Goal: Navigation & Orientation: Find specific page/section

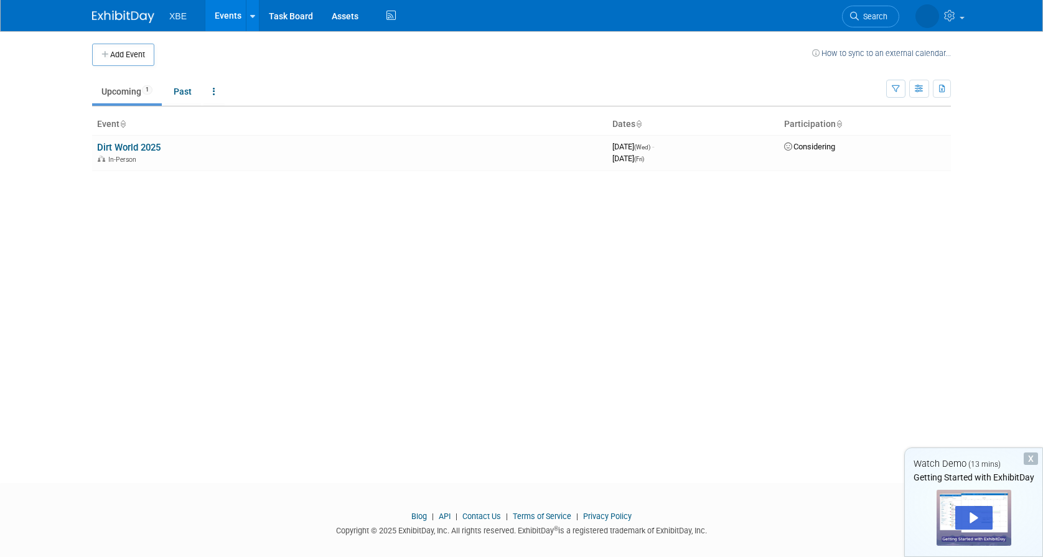
click at [191, 16] on li "XBE" at bounding box center [186, 11] width 35 height 18
click at [182, 17] on span "XBE" at bounding box center [177, 16] width 17 height 10
click at [126, 17] on img at bounding box center [123, 17] width 62 height 12
click at [156, 148] on link "Dirt World 2025" at bounding box center [128, 147] width 63 height 11
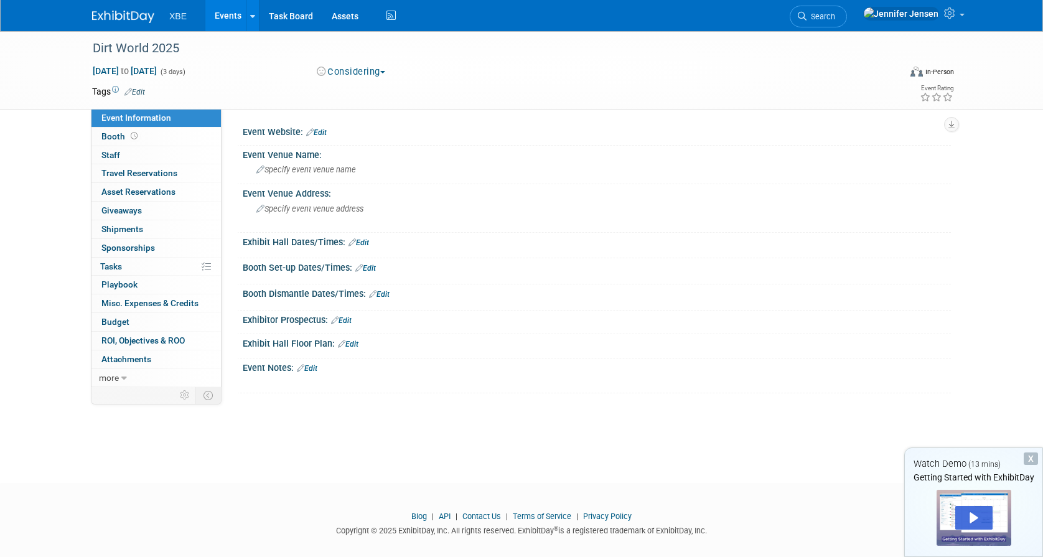
click at [179, 22] on ul "XBE Events Add Event Bulk Upload Events Shareable Event Boards Recently Viewed …" at bounding box center [284, 15] width 230 height 31
click at [124, 19] on img at bounding box center [123, 17] width 62 height 12
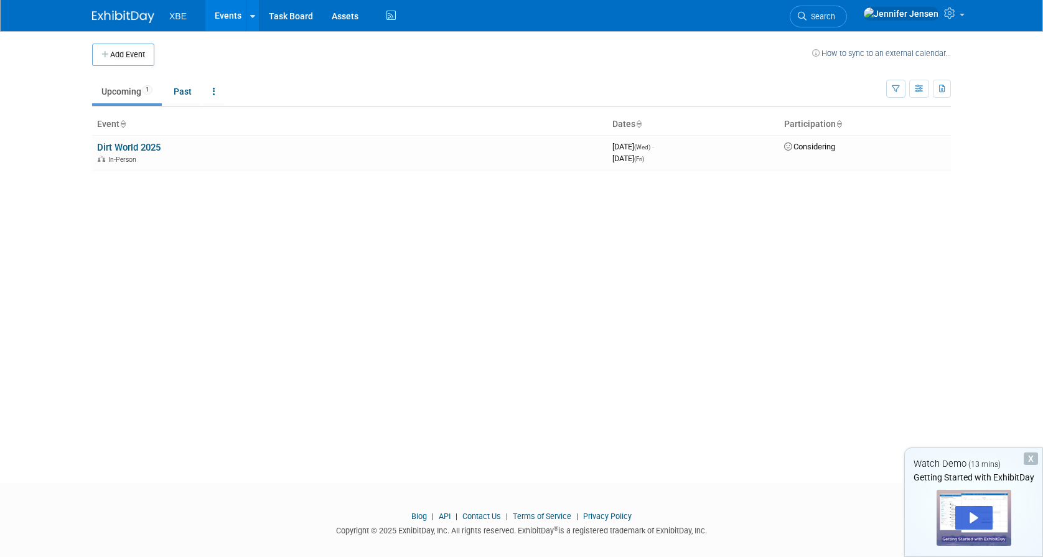
click at [177, 19] on span "XBE" at bounding box center [177, 16] width 17 height 10
click at [225, 17] on link "Events" at bounding box center [227, 15] width 45 height 31
click at [346, 21] on link "Assets" at bounding box center [344, 15] width 45 height 31
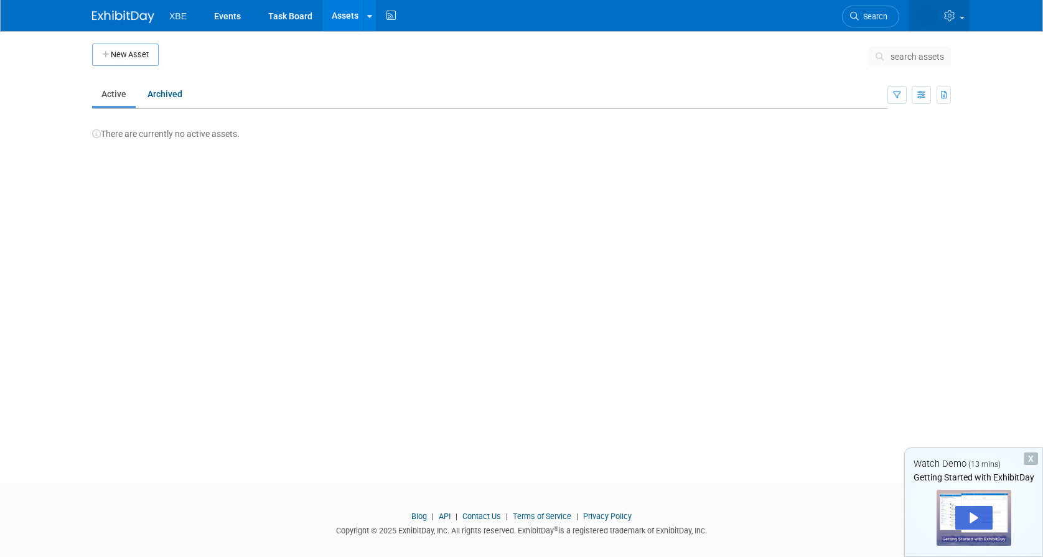
click at [960, 17] on span at bounding box center [962, 18] width 5 height 2
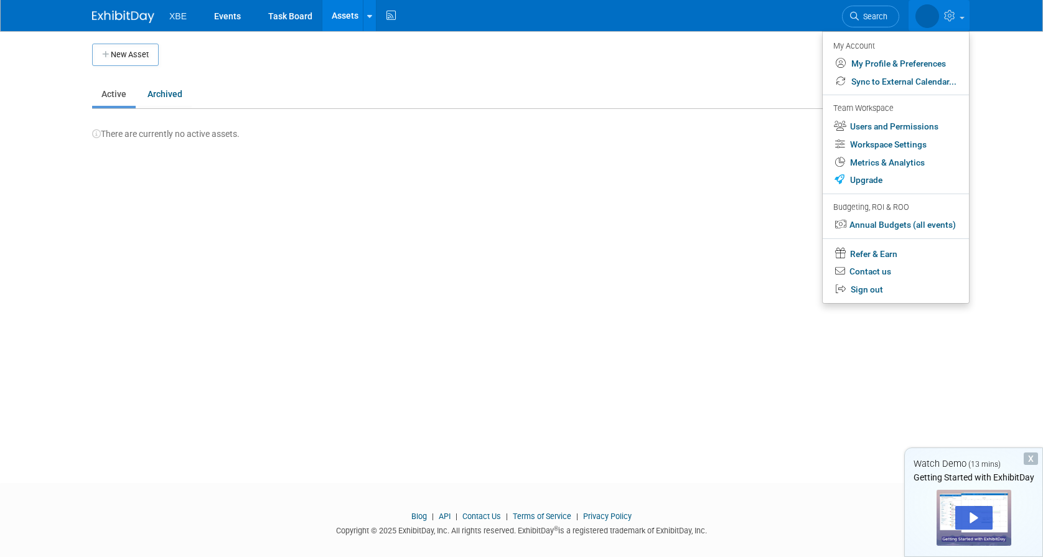
click at [175, 13] on span "XBE" at bounding box center [177, 16] width 17 height 10
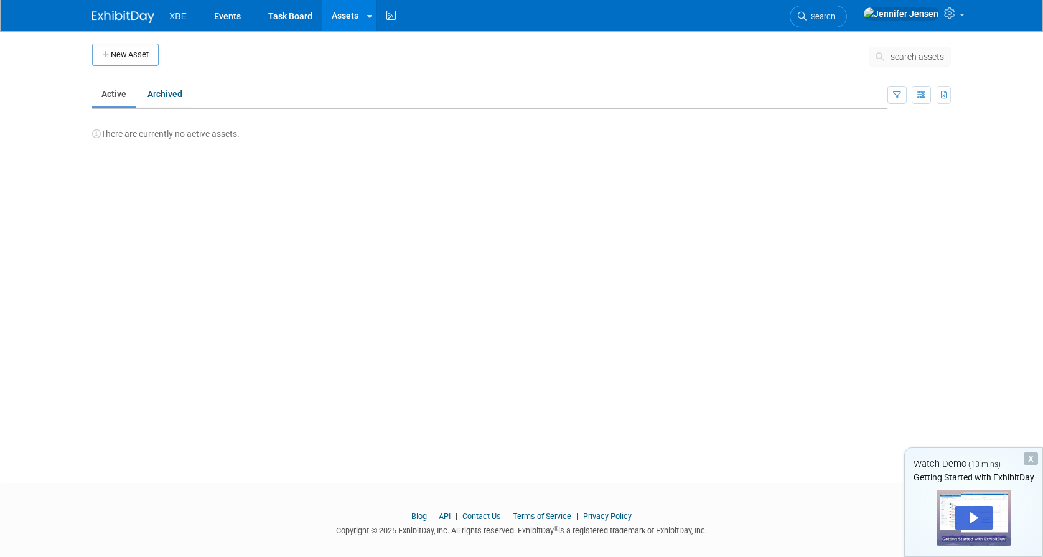
click at [118, 16] on img at bounding box center [123, 17] width 62 height 12
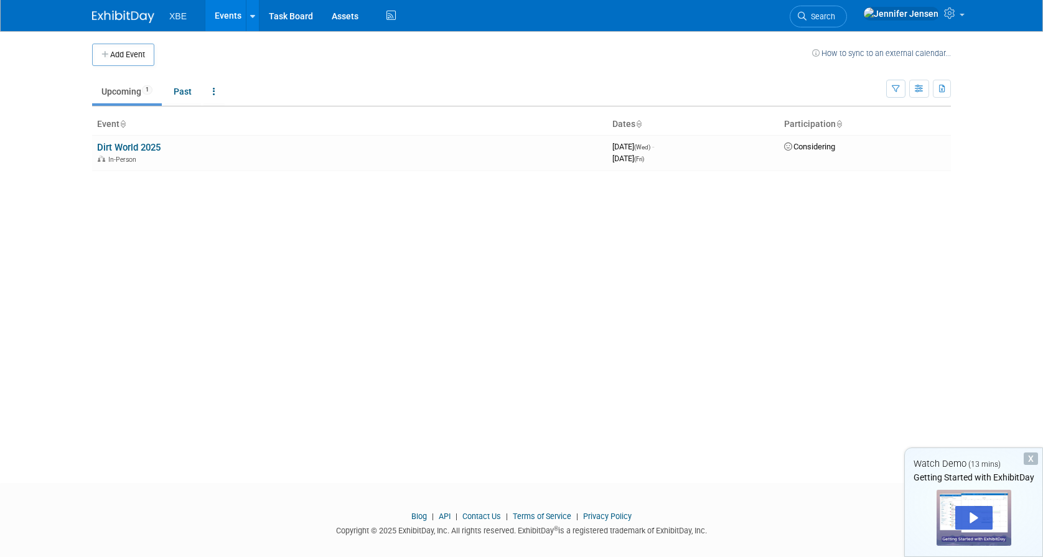
click at [183, 14] on span "XBE" at bounding box center [177, 16] width 17 height 10
click at [931, 16] on img at bounding box center [901, 14] width 76 height 14
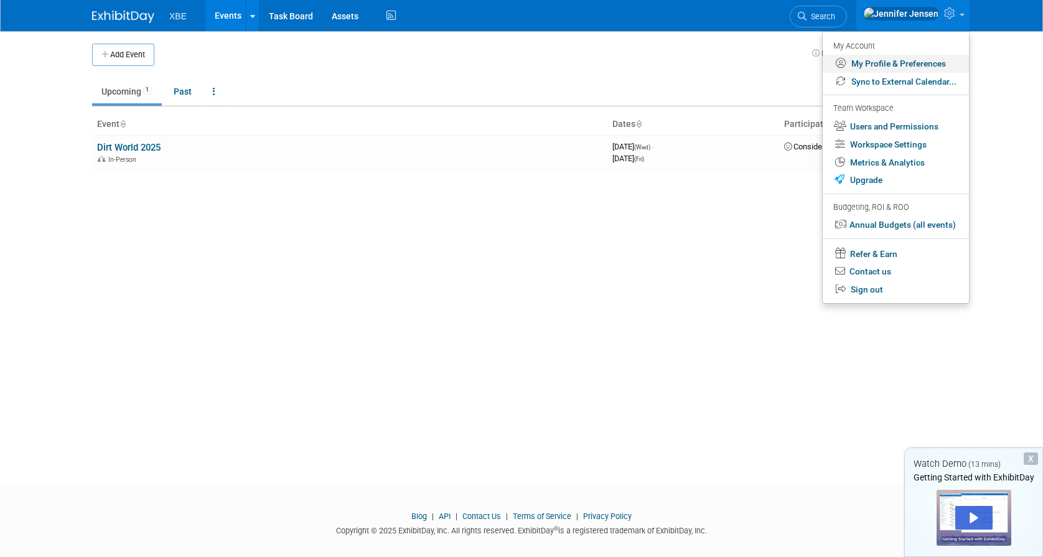
click at [922, 60] on link "My Profile & Preferences" at bounding box center [896, 64] width 146 height 18
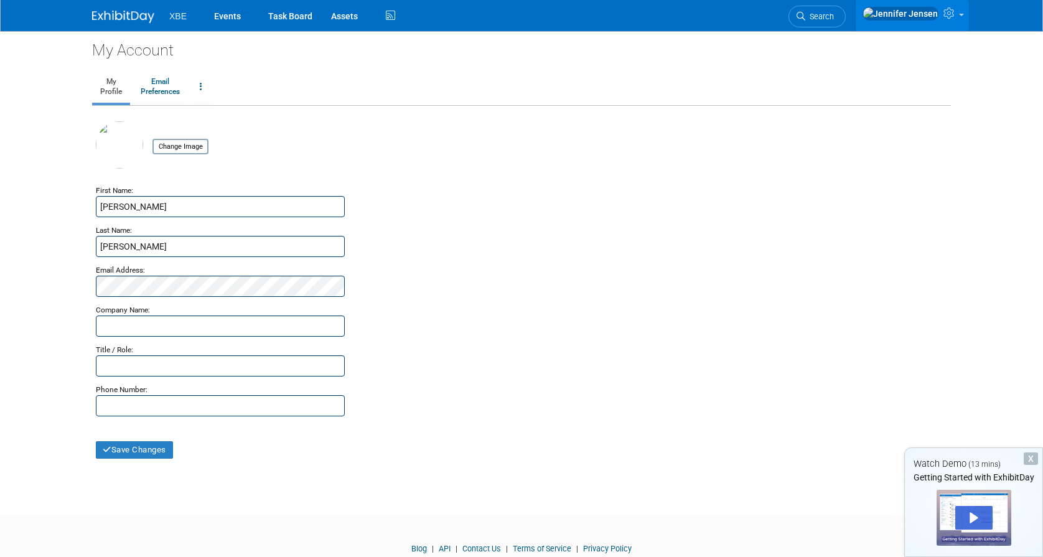
click at [966, 17] on link at bounding box center [912, 15] width 113 height 31
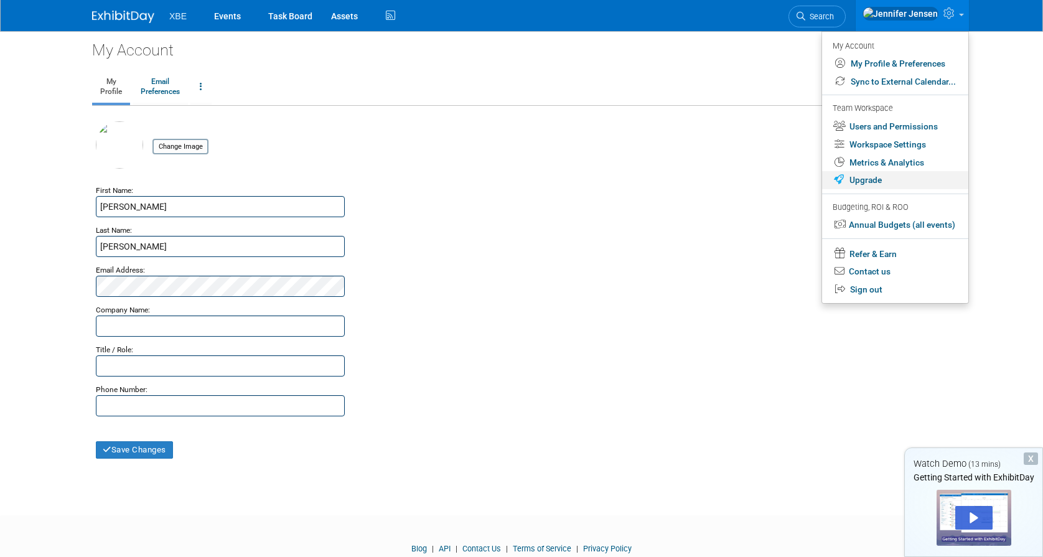
click at [882, 176] on link "Upgrade" at bounding box center [895, 180] width 146 height 18
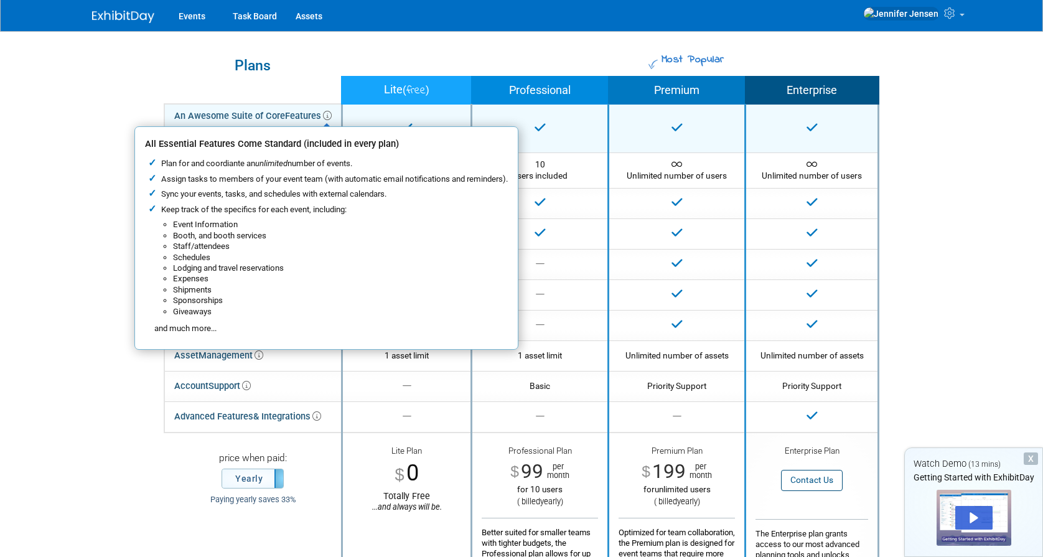
click at [326, 117] on icon at bounding box center [327, 115] width 9 height 9
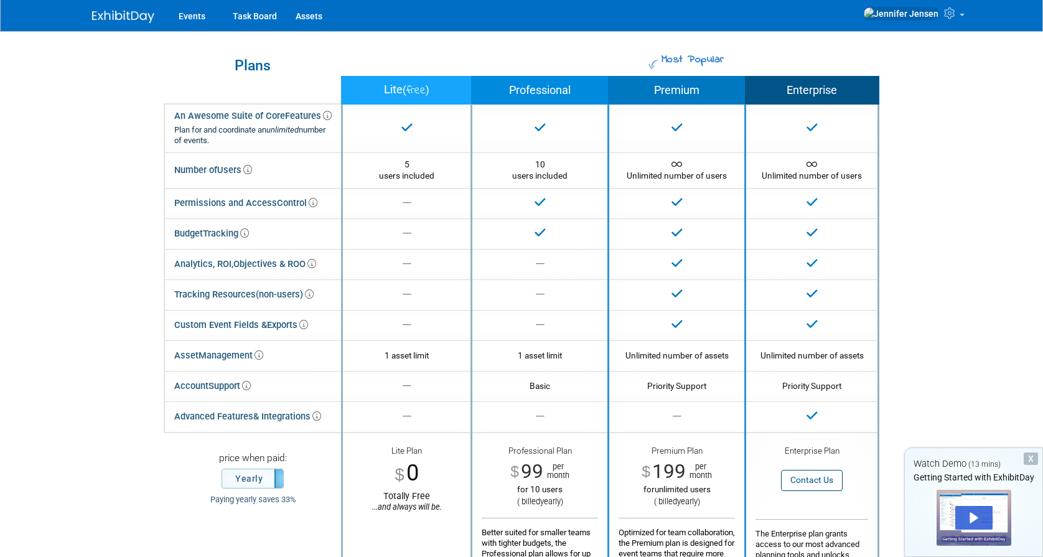
click at [95, 327] on div "Most Popular Plans Lite ( free ) Professional Premium Enterprise An Awesome Sui…" at bounding box center [521, 372] width 859 height 682
click at [191, 20] on link "Events" at bounding box center [191, 15] width 45 height 31
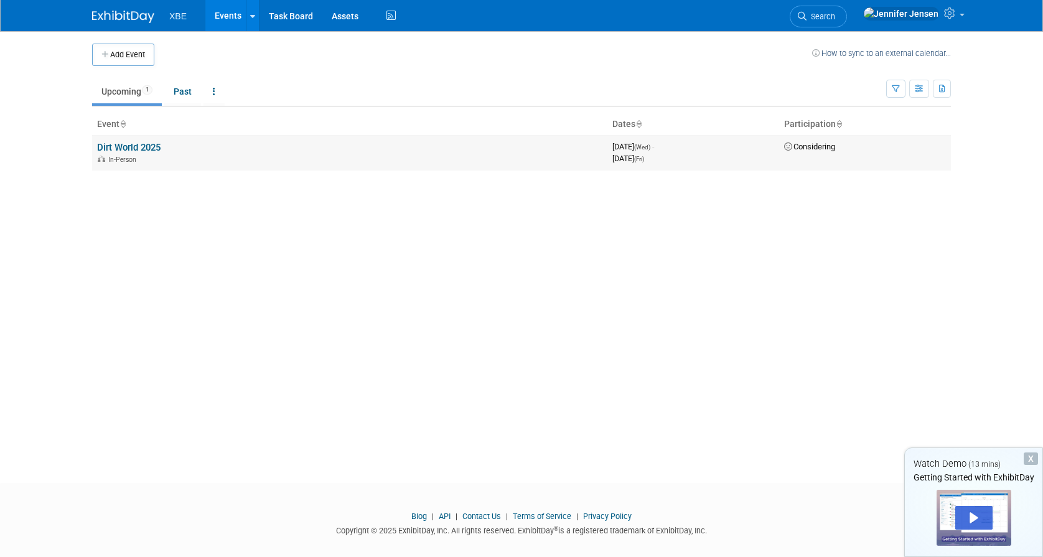
click at [149, 145] on link "Dirt World 2025" at bounding box center [128, 147] width 63 height 11
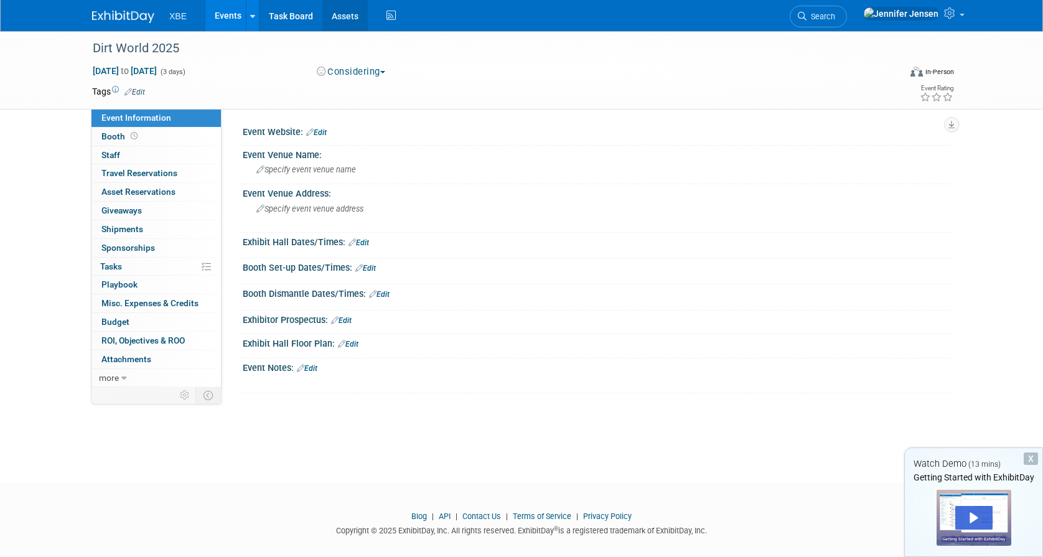
click at [347, 19] on link "Assets" at bounding box center [344, 15] width 45 height 31
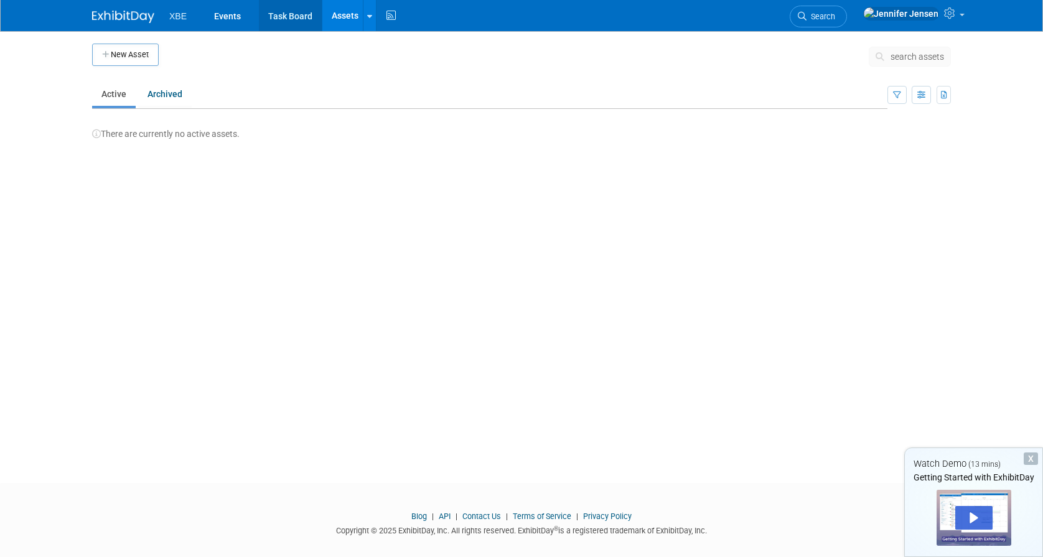
click at [299, 17] on link "Task Board" at bounding box center [290, 15] width 63 height 31
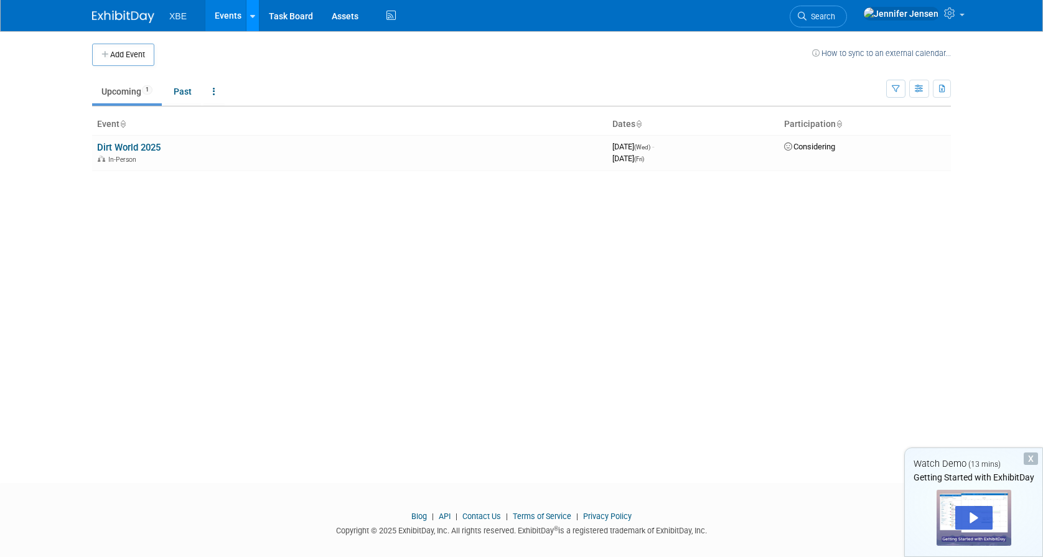
click at [256, 21] on link at bounding box center [252, 15] width 13 height 31
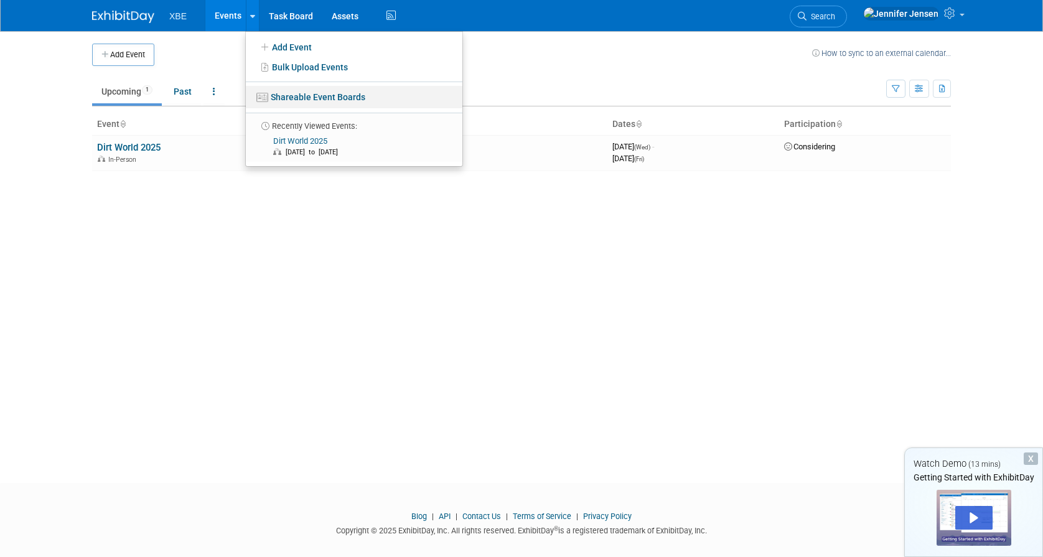
click at [341, 93] on link "Shareable Event Boards" at bounding box center [354, 97] width 217 height 22
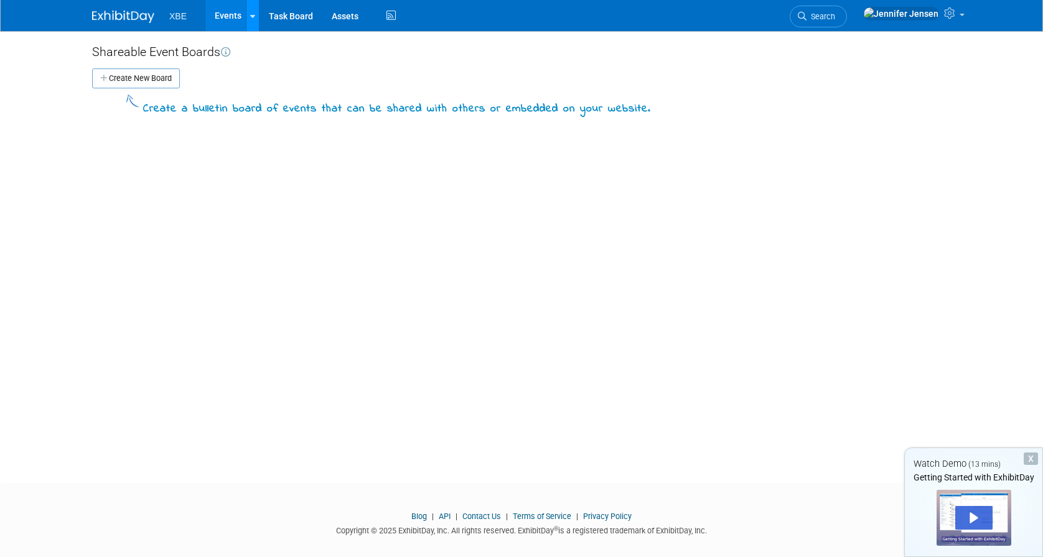
click at [250, 19] on icon at bounding box center [252, 16] width 5 height 8
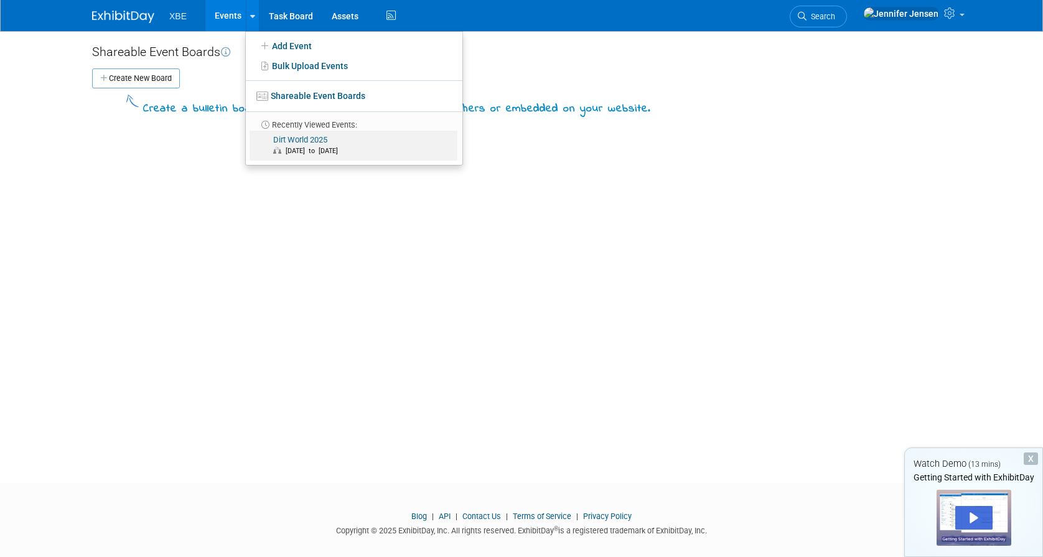
click at [289, 134] on link "Dirt World 2025 [DATE] to [DATE]" at bounding box center [354, 146] width 208 height 30
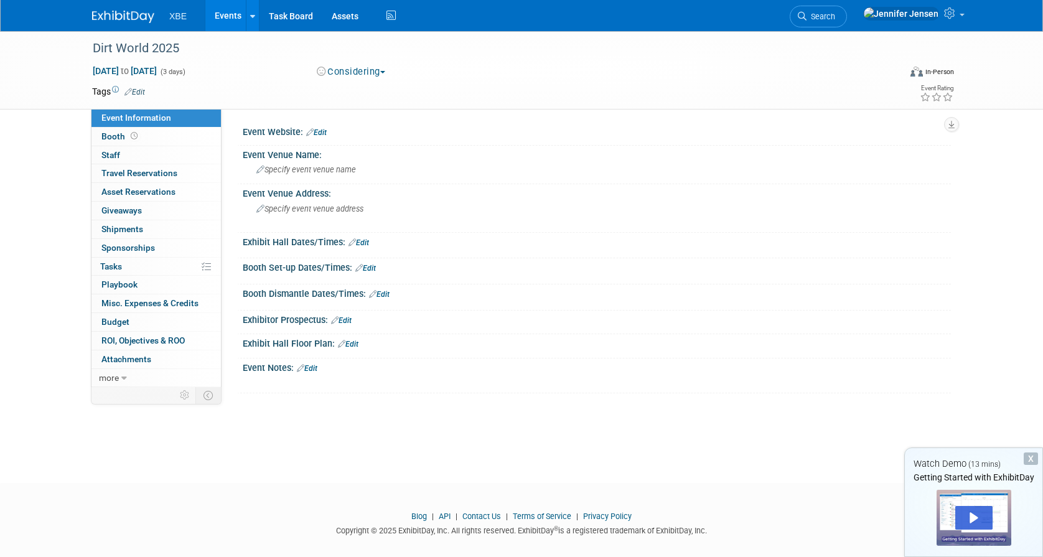
click at [184, 14] on span "XBE" at bounding box center [177, 16] width 17 height 10
click at [116, 14] on img at bounding box center [123, 17] width 62 height 12
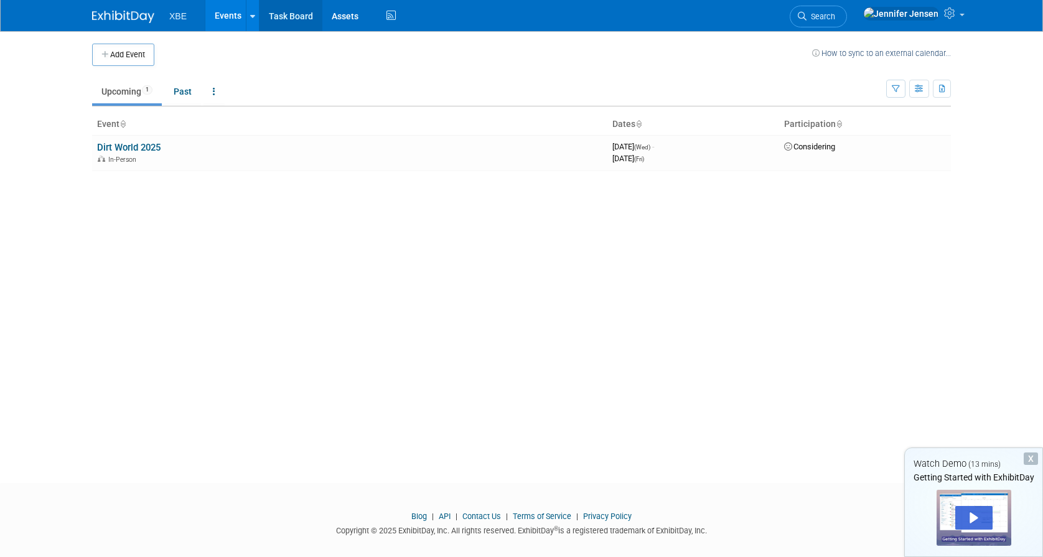
click at [289, 24] on link "Task Board" at bounding box center [291, 15] width 63 height 31
click at [106, 23] on div "XBE Events Add Event Bulk Upload Events Shareable Event Boards Recently Viewed …" at bounding box center [521, 15] width 859 height 31
click at [134, 143] on link "Dirt World 2025" at bounding box center [128, 147] width 63 height 11
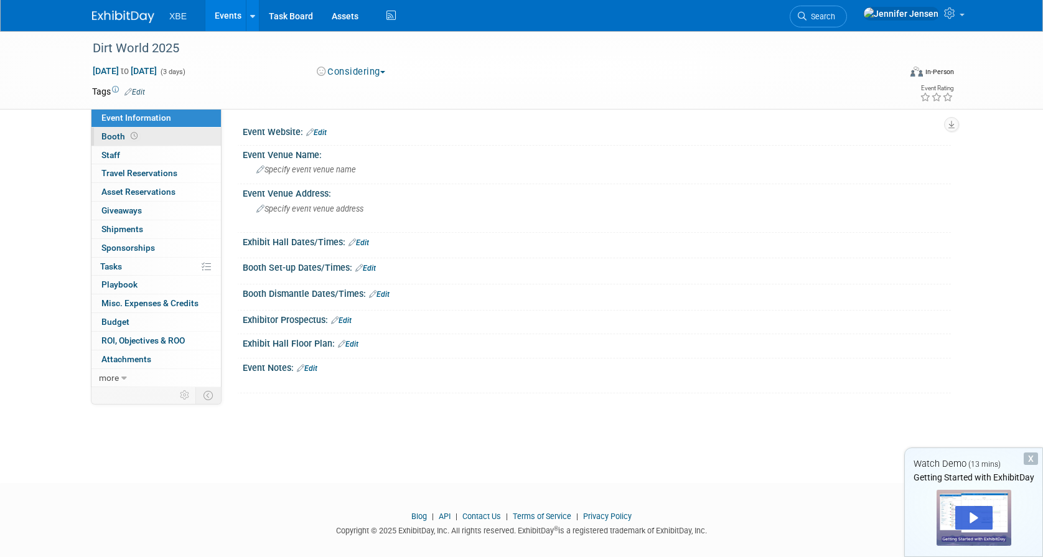
click at [121, 139] on span "Booth" at bounding box center [120, 136] width 39 height 10
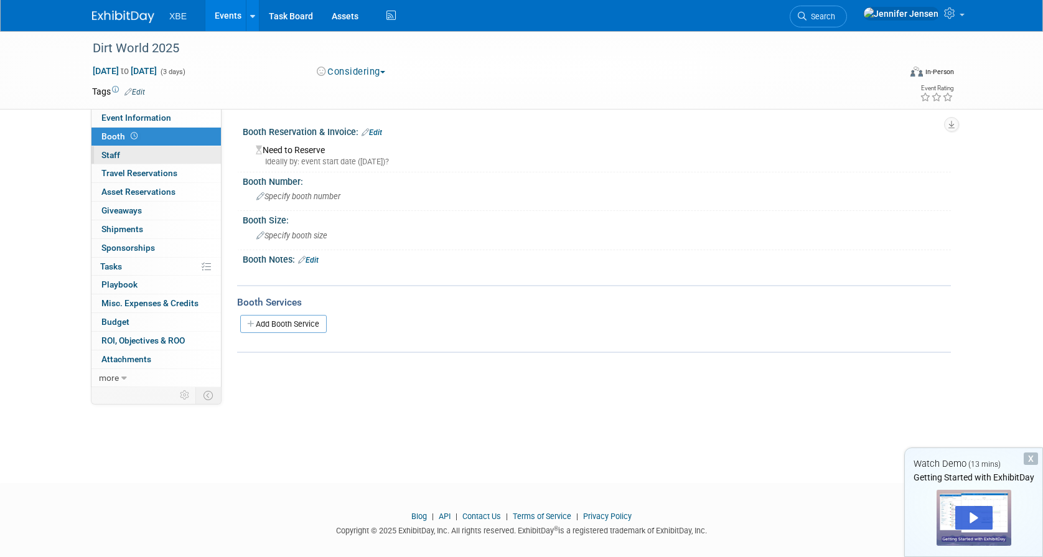
click at [148, 156] on link "0 Staff 0" at bounding box center [155, 155] width 129 height 18
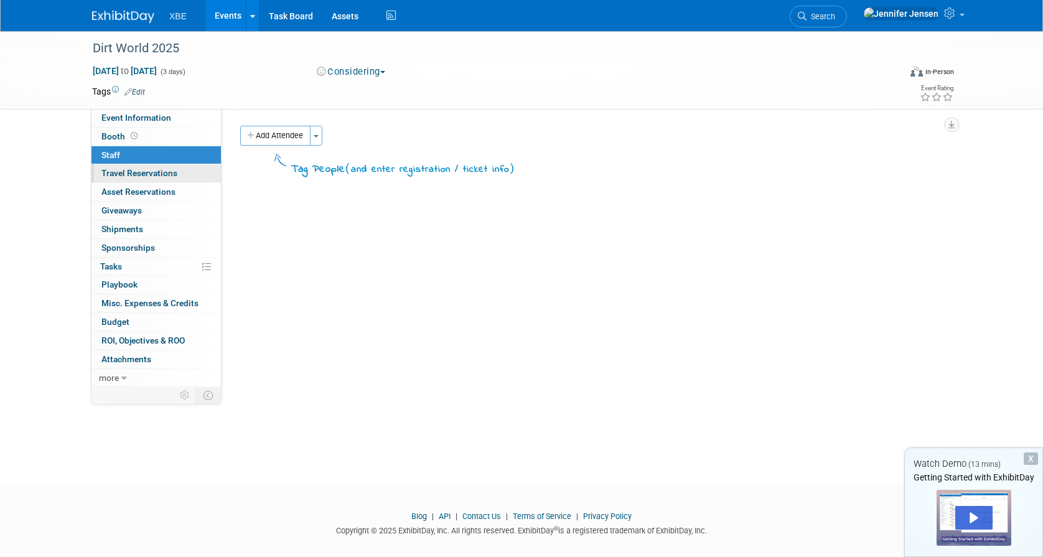
click at [131, 171] on span "Travel Reservations 0" at bounding box center [139, 173] width 76 height 10
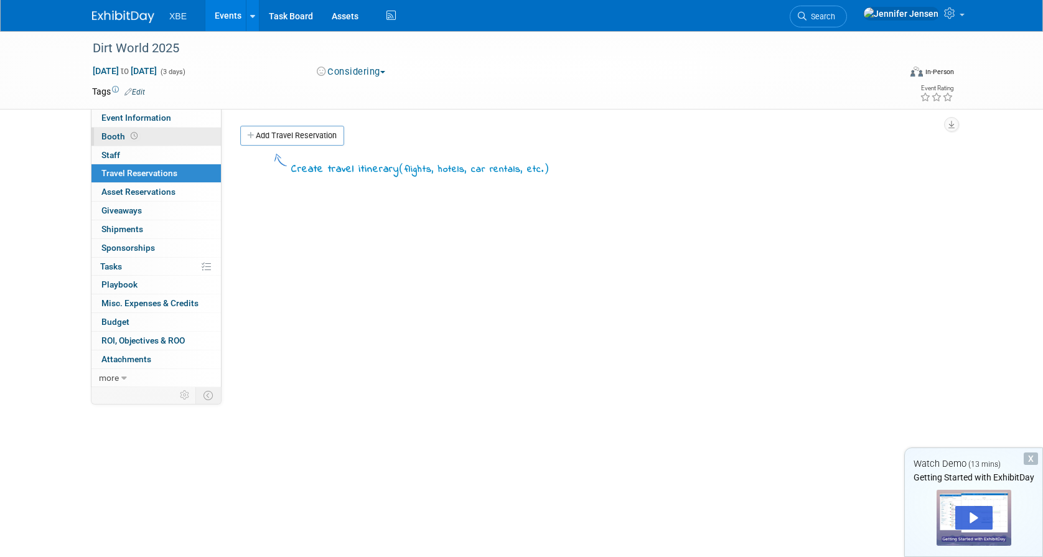
click at [112, 139] on span "Booth" at bounding box center [120, 136] width 39 height 10
